Goal: Task Accomplishment & Management: Manage account settings

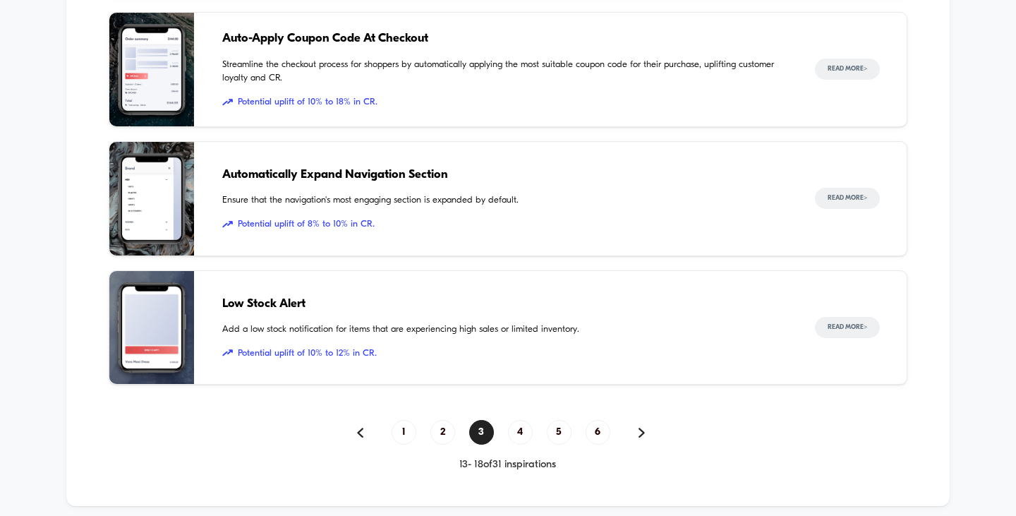
scroll to position [1481, 0]
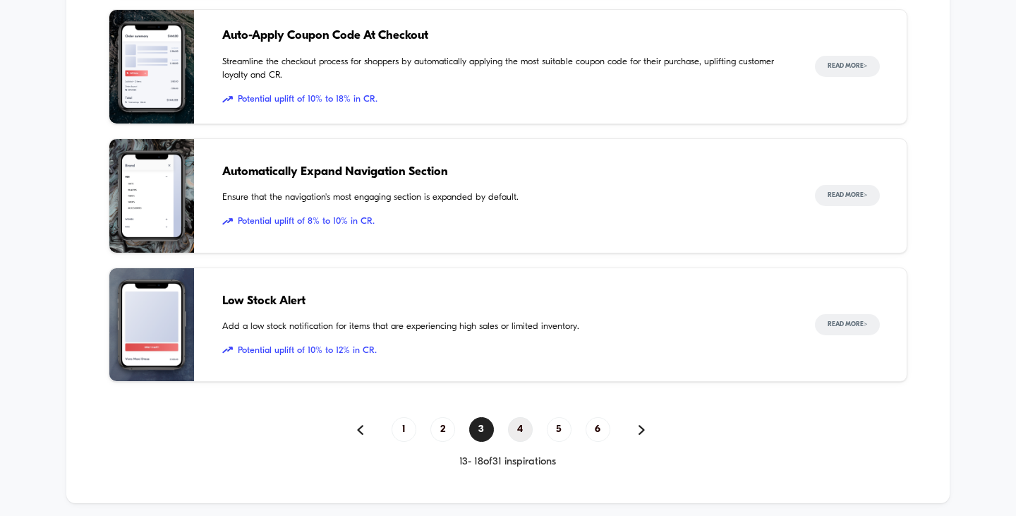
click at [526, 408] on span "4" at bounding box center [520, 429] width 25 height 25
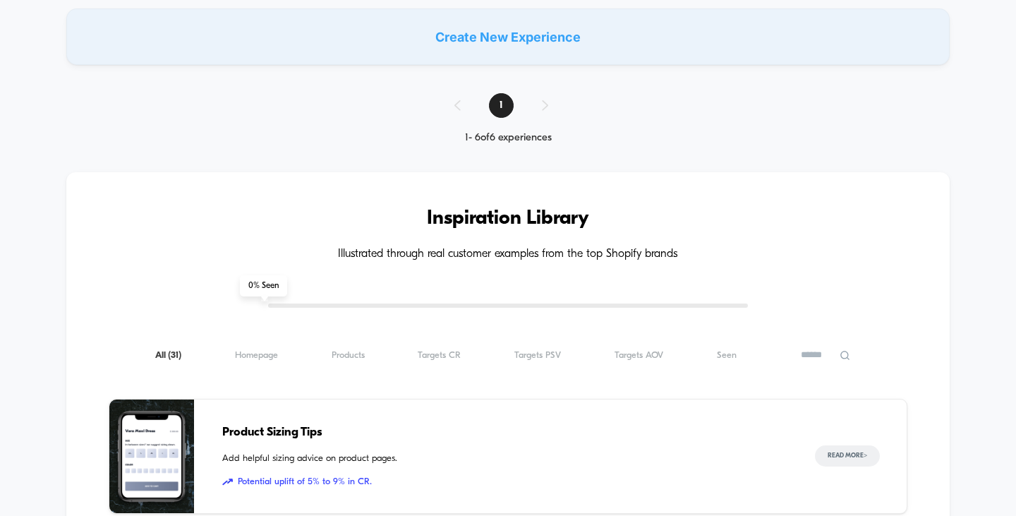
scroll to position [212, 0]
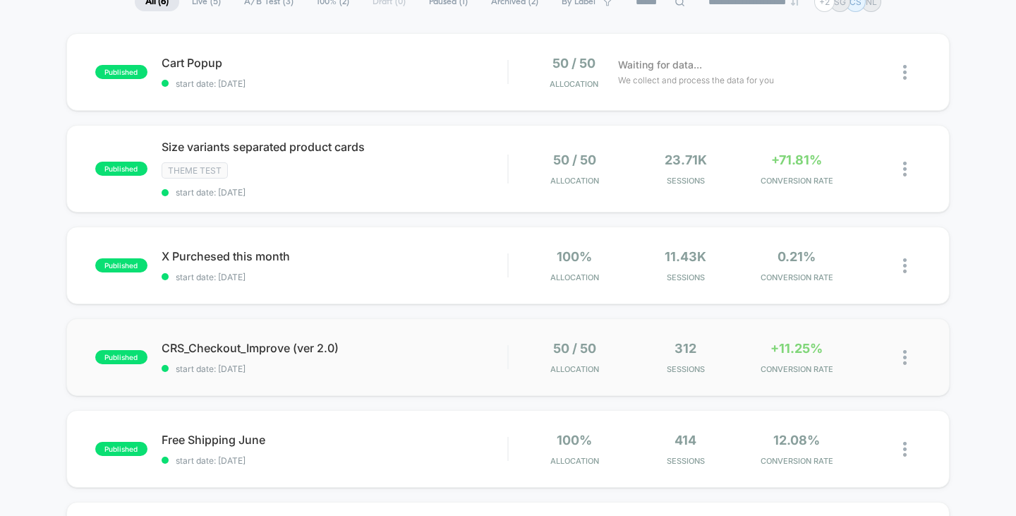
scroll to position [141, 0]
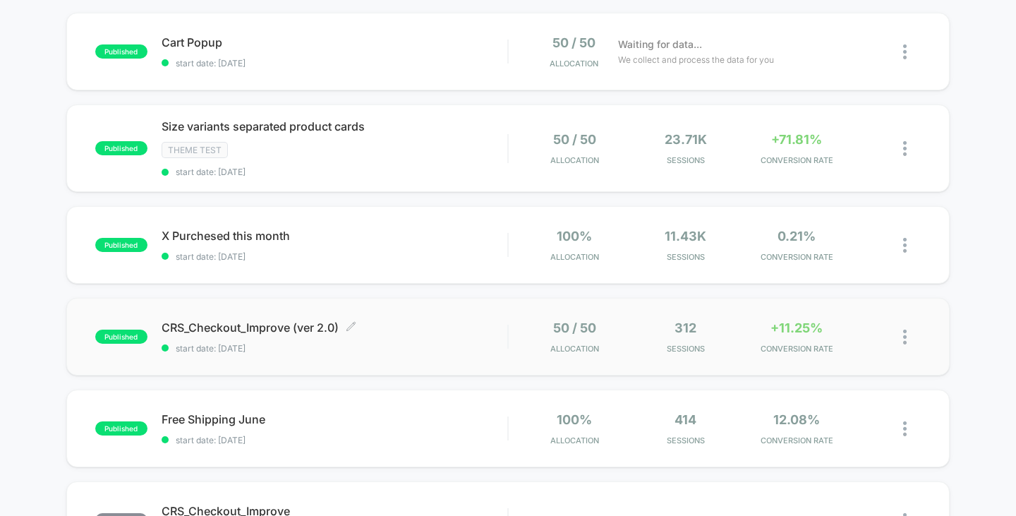
click at [293, 328] on span "CRS_Checkout_Improve (ver 2.0) Click to edit experience details" at bounding box center [335, 327] width 346 height 14
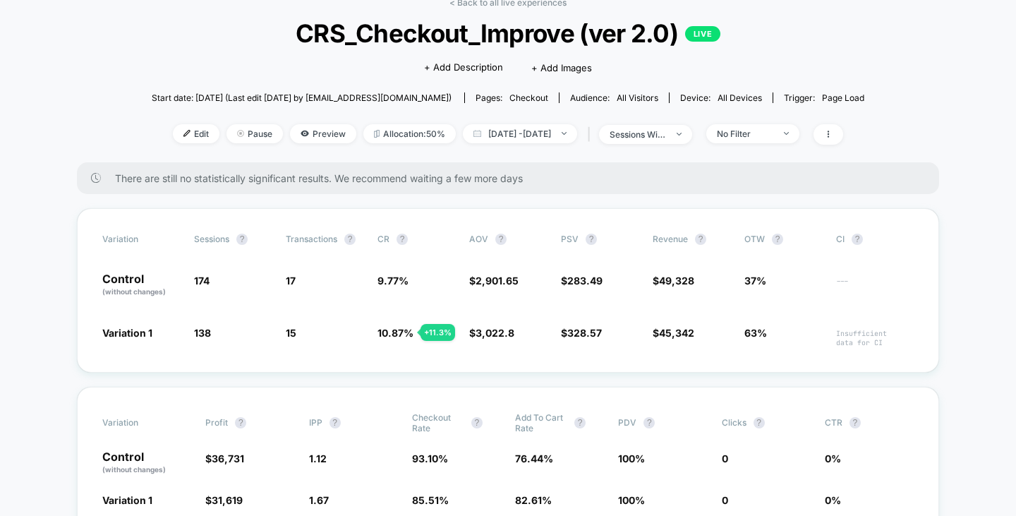
scroll to position [71, 0]
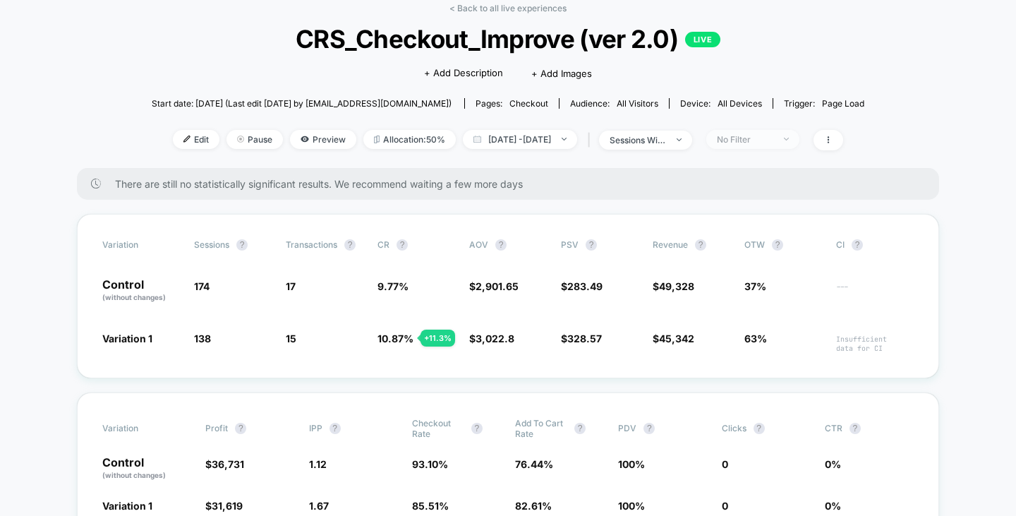
click at [770, 138] on div "No Filter" at bounding box center [745, 139] width 56 height 11
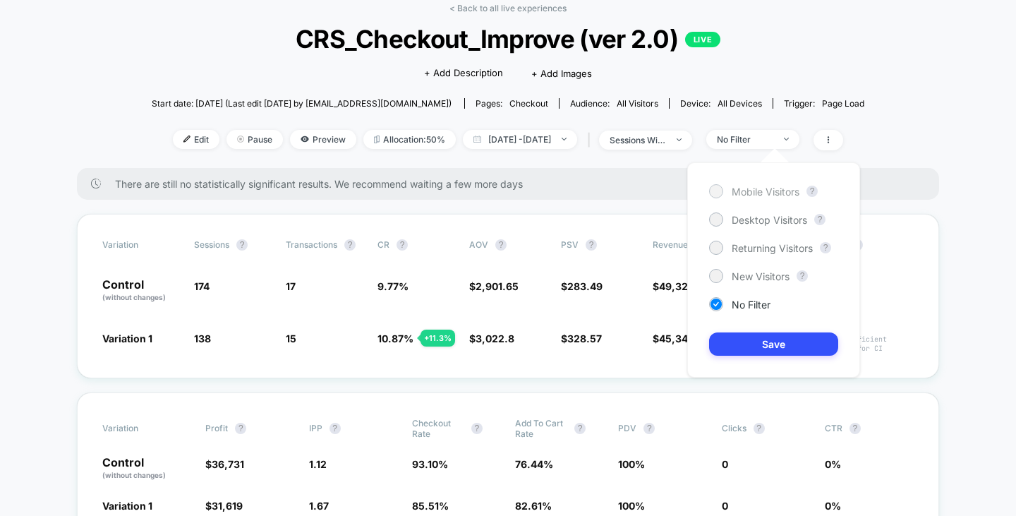
click at [759, 190] on span "Mobile Visitors" at bounding box center [766, 192] width 68 height 12
click at [764, 342] on button "Save" at bounding box center [773, 343] width 129 height 23
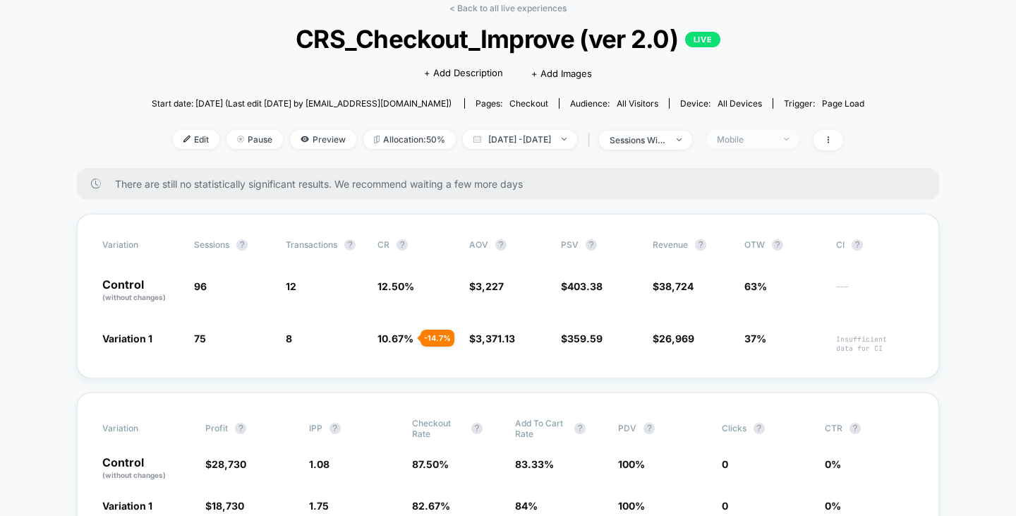
click at [773, 138] on div "Mobile" at bounding box center [745, 139] width 56 height 11
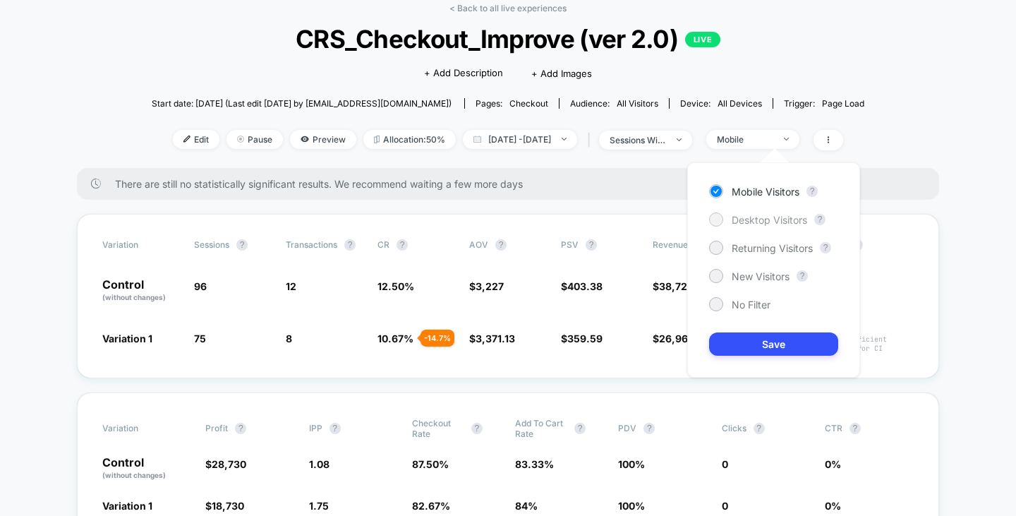
click at [749, 217] on span "Desktop Visitors" at bounding box center [769, 220] width 75 height 12
click at [771, 344] on button "Save" at bounding box center [773, 343] width 129 height 23
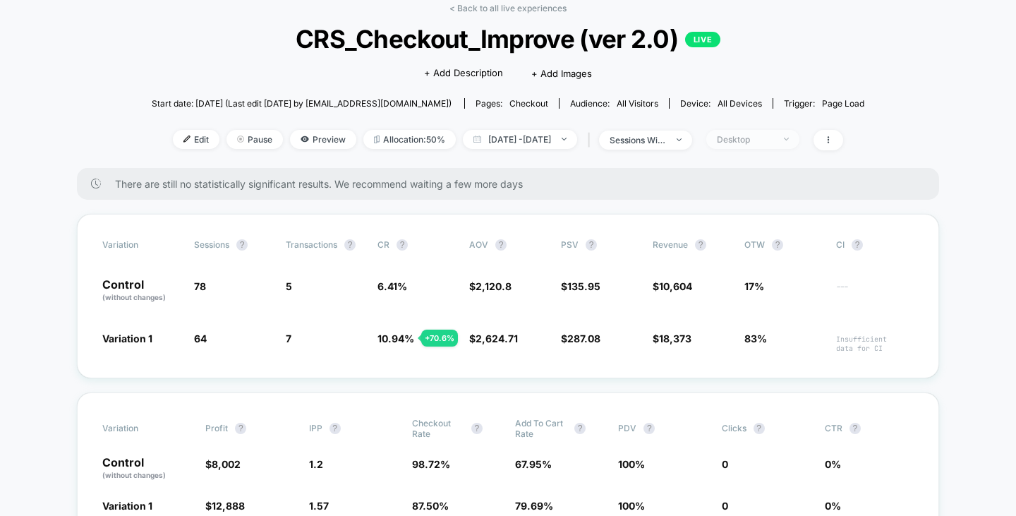
click at [761, 140] on div "Desktop" at bounding box center [745, 139] width 56 height 11
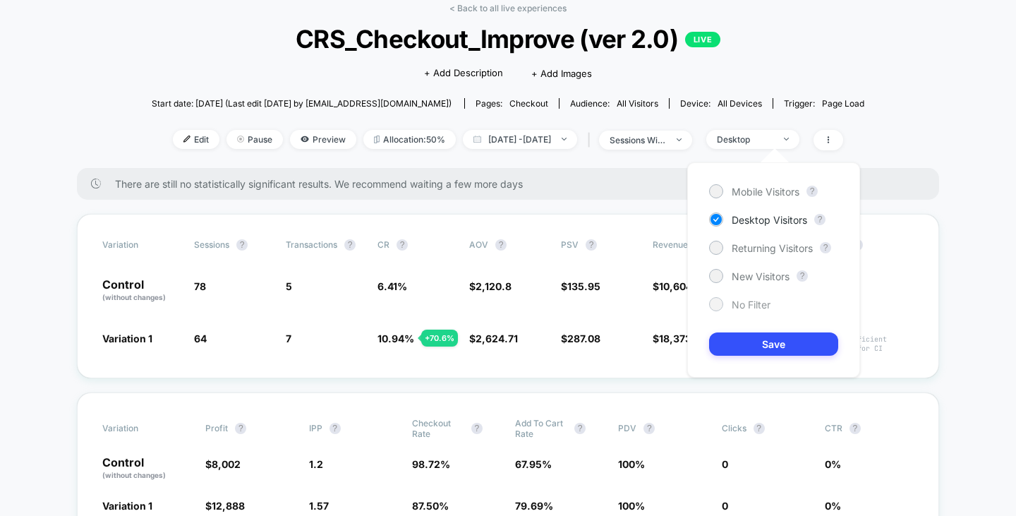
click at [738, 301] on span "No Filter" at bounding box center [751, 304] width 39 height 12
click at [751, 344] on button "Save" at bounding box center [773, 343] width 129 height 23
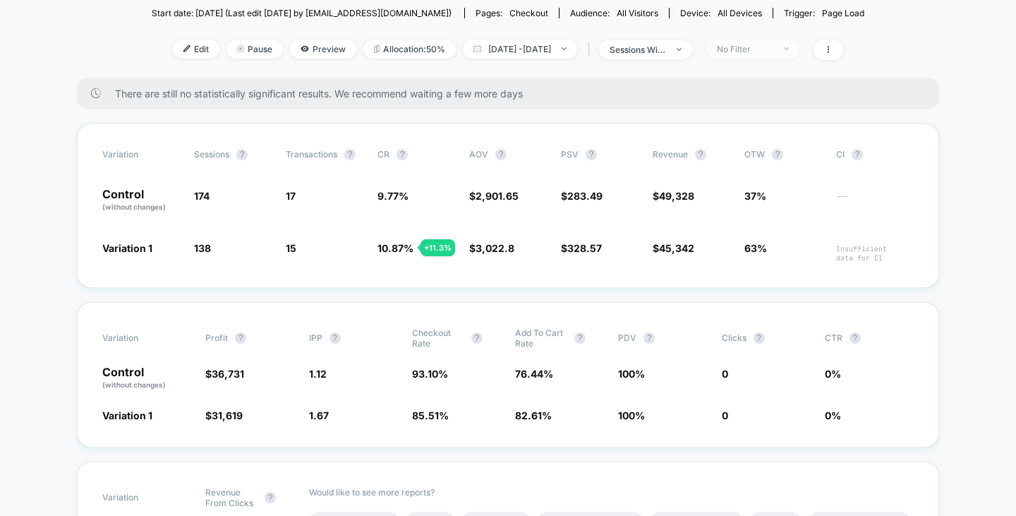
scroll to position [71, 0]
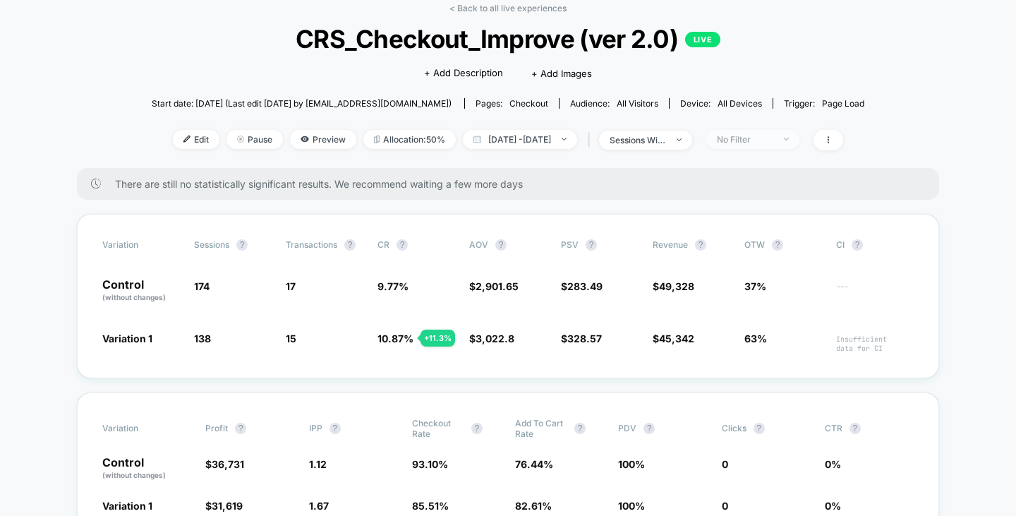
click at [799, 137] on span "No Filter" at bounding box center [752, 139] width 93 height 19
